Goal: Find contact information: Find contact information

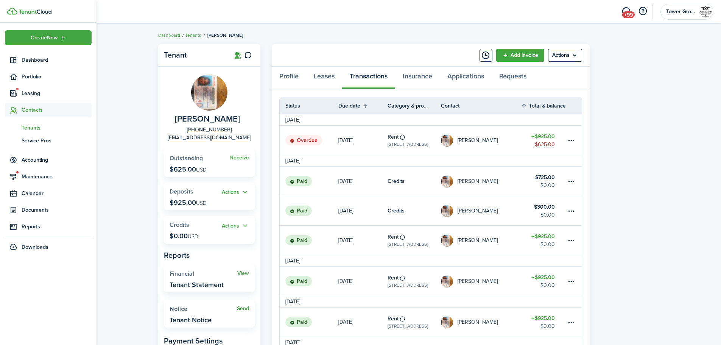
click at [32, 112] on span "Contacts" at bounding box center [57, 110] width 70 height 8
click at [33, 114] on span "Contacts" at bounding box center [57, 110] width 70 height 8
click at [30, 125] on span "Tenants" at bounding box center [57, 128] width 70 height 8
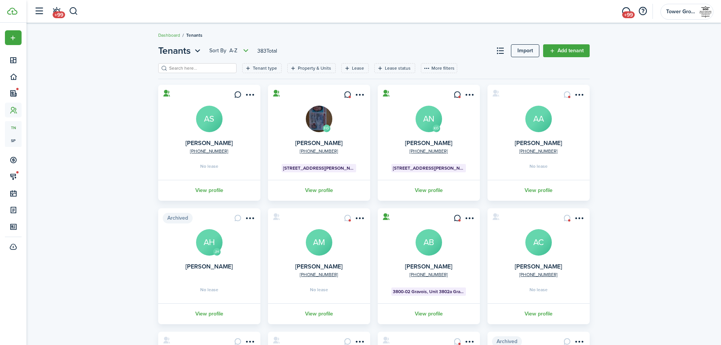
click at [180, 70] on input "search" at bounding box center [200, 68] width 67 height 7
type input "[PERSON_NAME]"
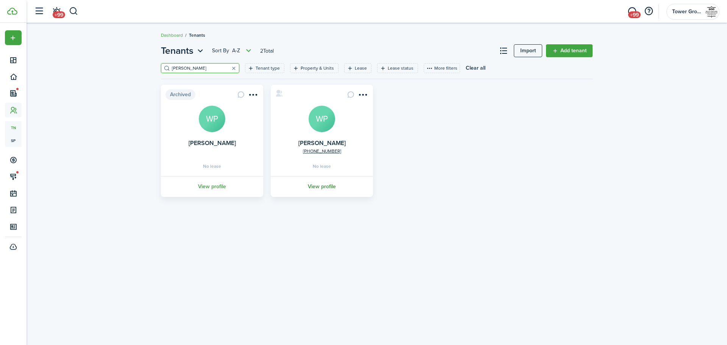
click at [320, 184] on link "View profile" at bounding box center [322, 186] width 104 height 21
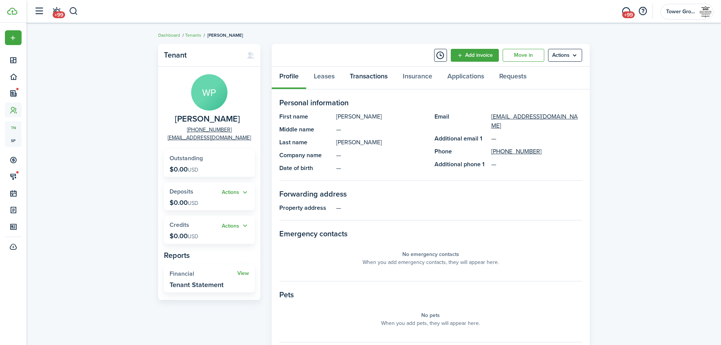
click at [368, 74] on link "Transactions" at bounding box center [368, 78] width 53 height 23
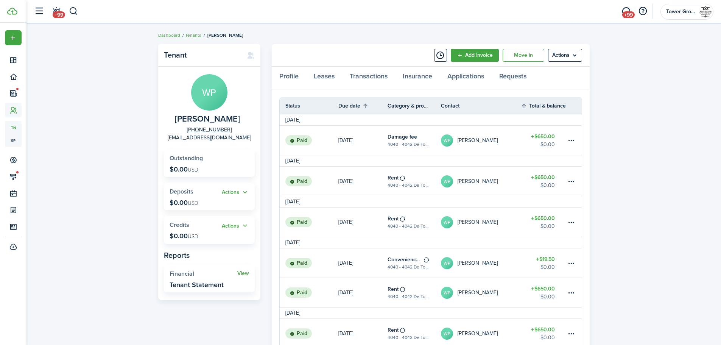
click at [552, 139] on table-amount-title "$650.00" at bounding box center [543, 136] width 24 height 8
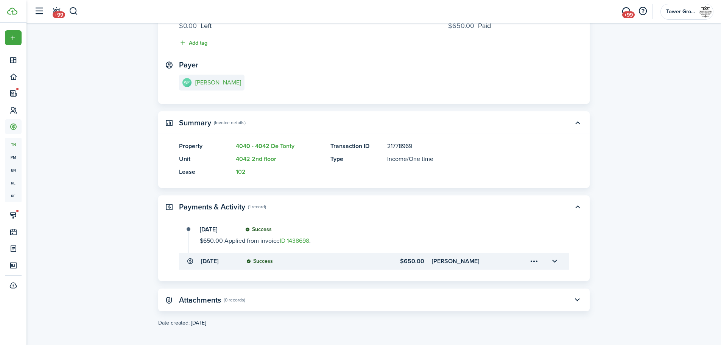
scroll to position [93, 0]
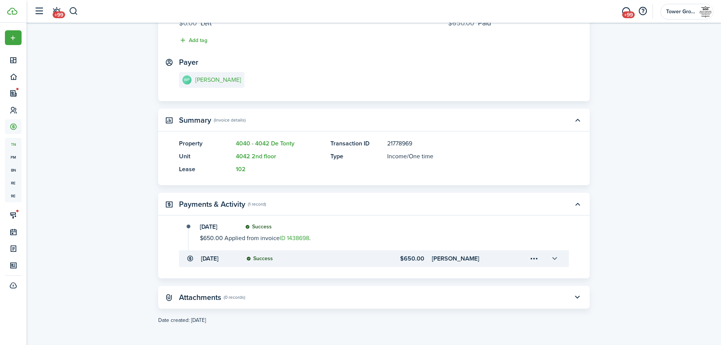
click at [554, 261] on button "button" at bounding box center [554, 258] width 13 height 13
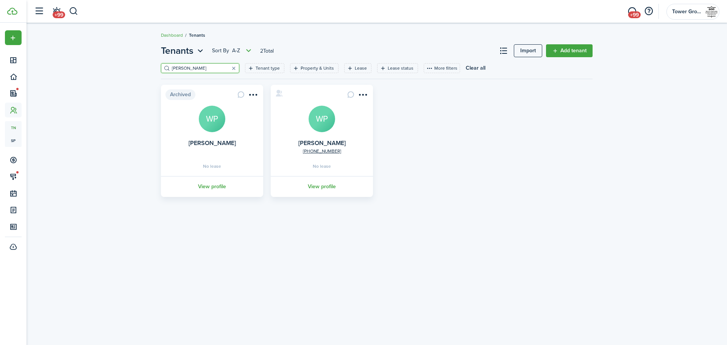
click at [212, 185] on link "View profile" at bounding box center [212, 186] width 104 height 21
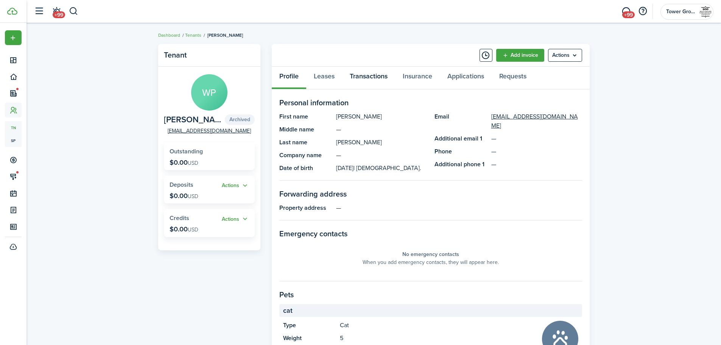
click at [363, 79] on link "Transactions" at bounding box center [368, 78] width 53 height 23
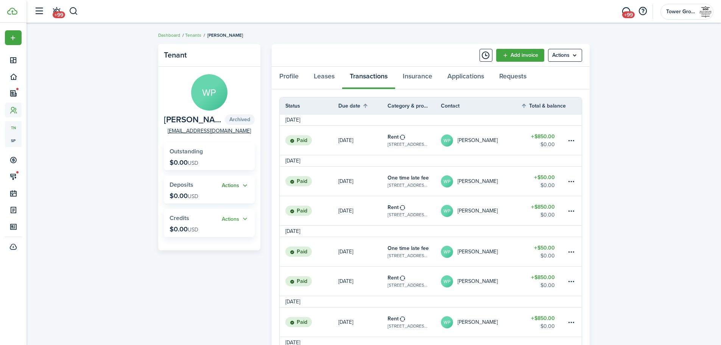
click at [232, 190] on button "Actions" at bounding box center [235, 185] width 27 height 9
click at [231, 189] on button "Actions" at bounding box center [235, 185] width 27 height 9
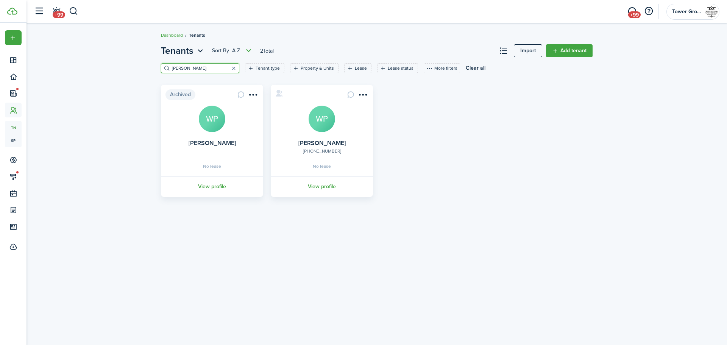
click at [326, 151] on link "[PHONE_NUMBER]" at bounding box center [322, 151] width 38 height 7
click at [321, 187] on link "View profile" at bounding box center [322, 186] width 104 height 21
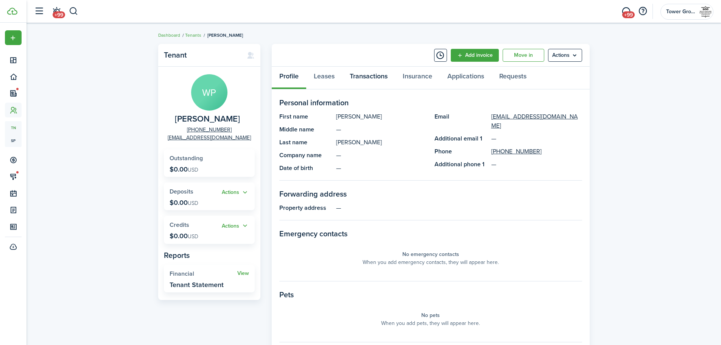
click at [368, 78] on link "Transactions" at bounding box center [368, 78] width 53 height 23
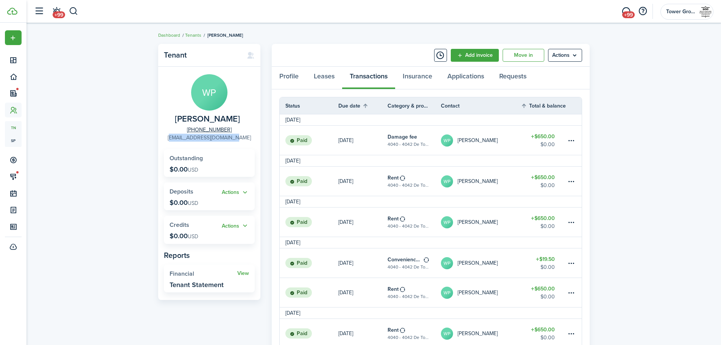
drag, startPoint x: 175, startPoint y: 137, endPoint x: 240, endPoint y: 140, distance: 64.5
click at [240, 140] on panel-main-group "WP [PERSON_NAME] [PHONE_NUMBER] [EMAIL_ADDRESS][DOMAIN_NAME]" at bounding box center [209, 107] width 91 height 67
copy link "[EMAIL_ADDRESS][DOMAIN_NAME]"
click at [250, 53] on icon at bounding box center [251, 55] width 8 height 8
